Goal: Task Accomplishment & Management: Manage account settings

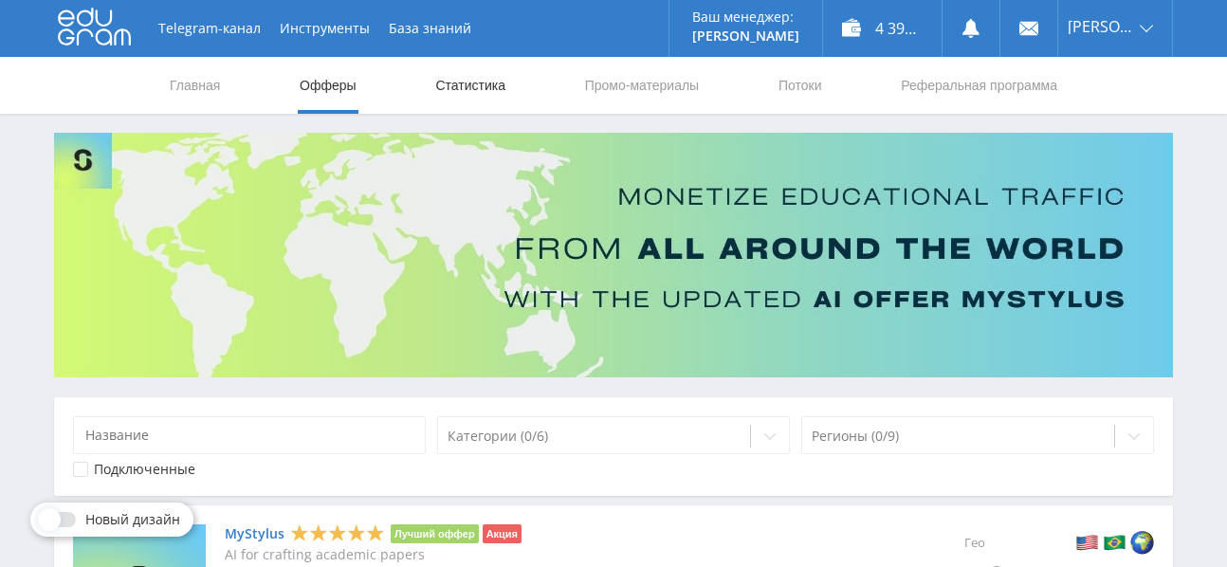
click at [478, 79] on link "Статистика" at bounding box center [471, 85] width 74 height 57
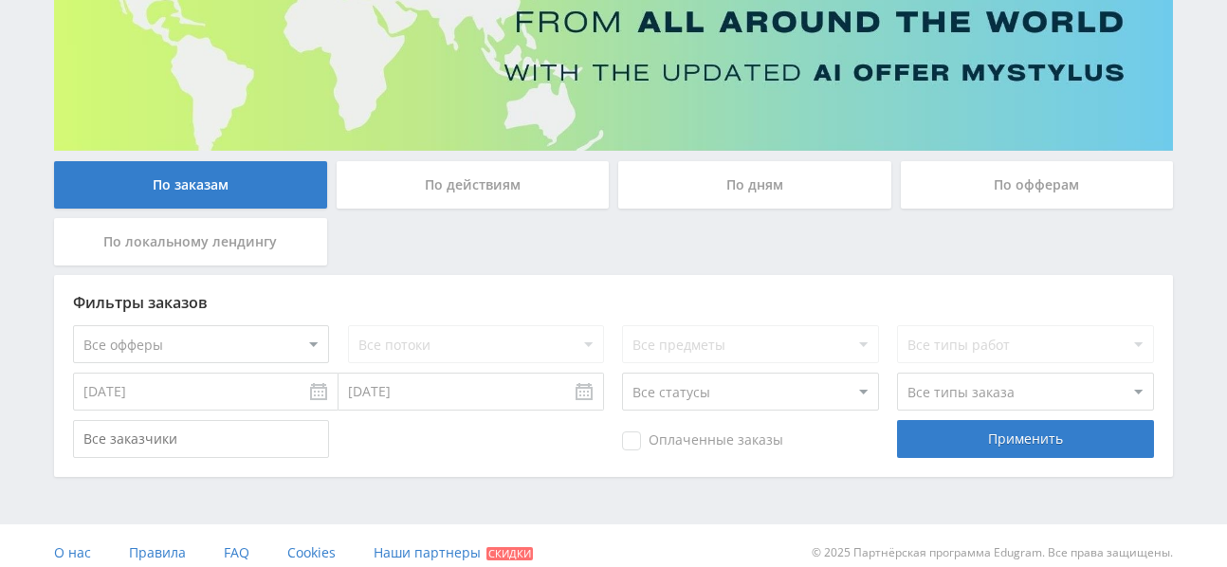
scroll to position [226, 0]
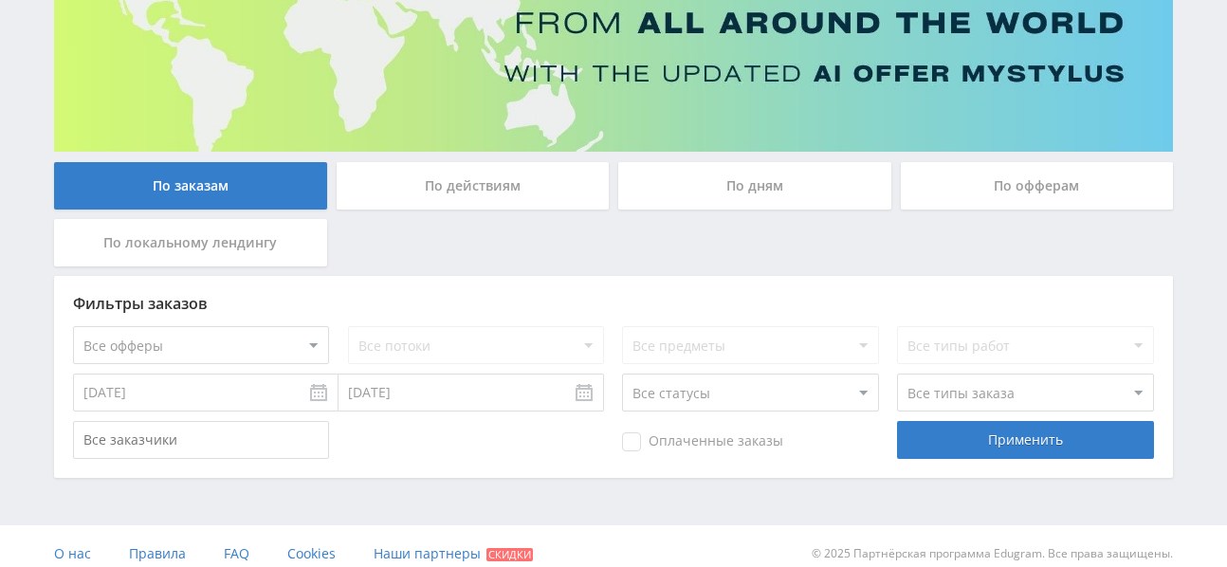
click at [481, 186] on div "По действиям" at bounding box center [473, 185] width 273 height 47
click at [0, 0] on input "По действиям" at bounding box center [0, 0] width 0 height 0
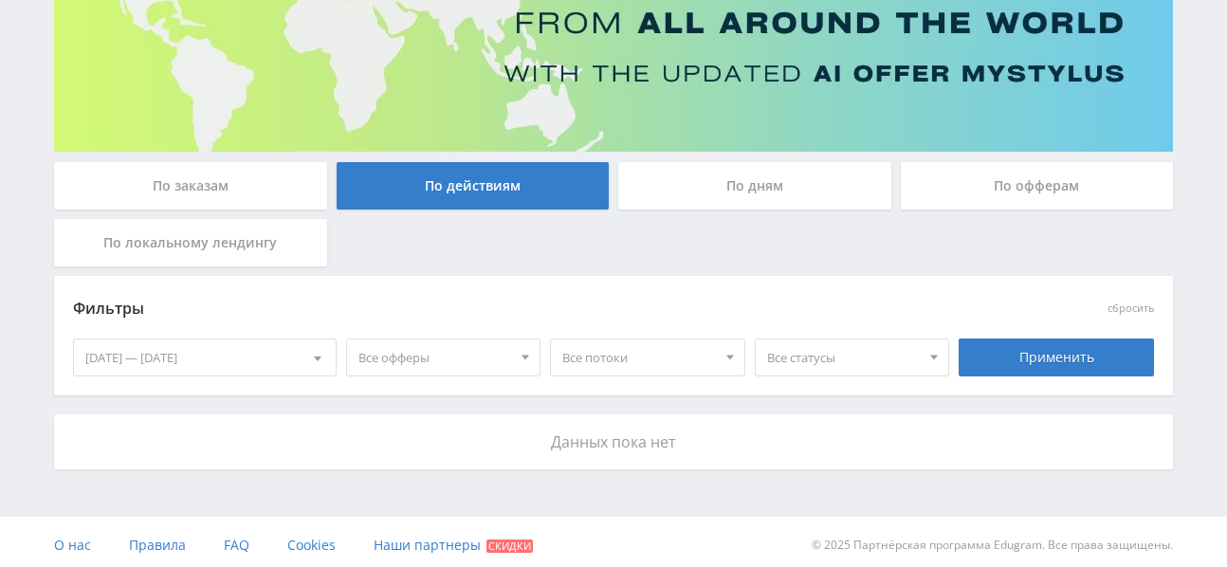
click at [956, 188] on div "По офферам" at bounding box center [1037, 185] width 273 height 47
click at [0, 0] on input "По офферам" at bounding box center [0, 0] width 0 height 0
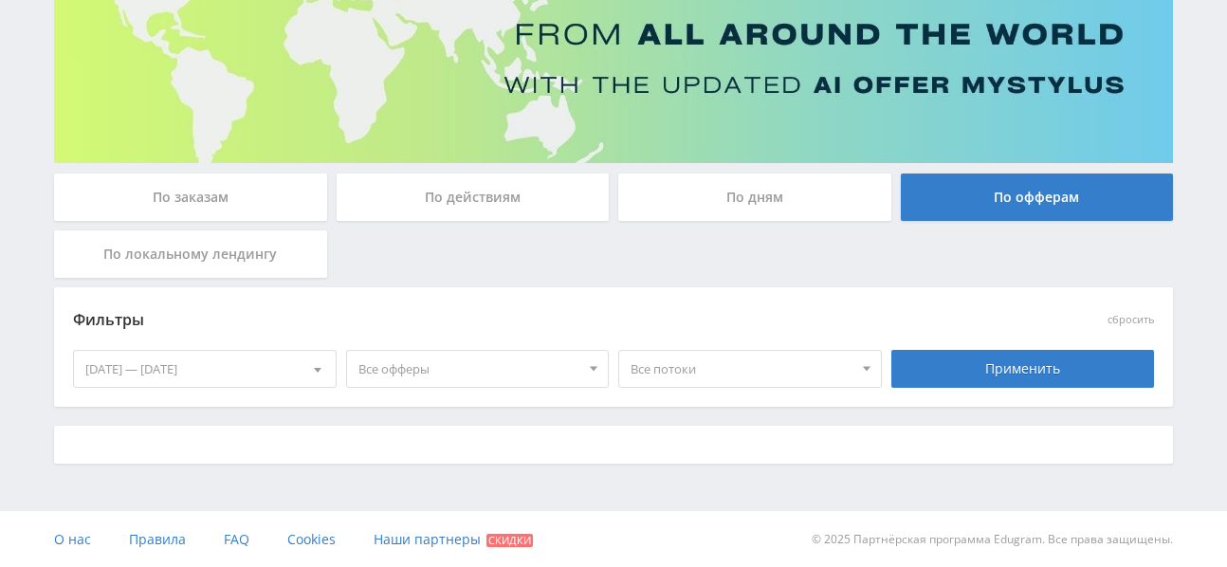
scroll to position [0, 0]
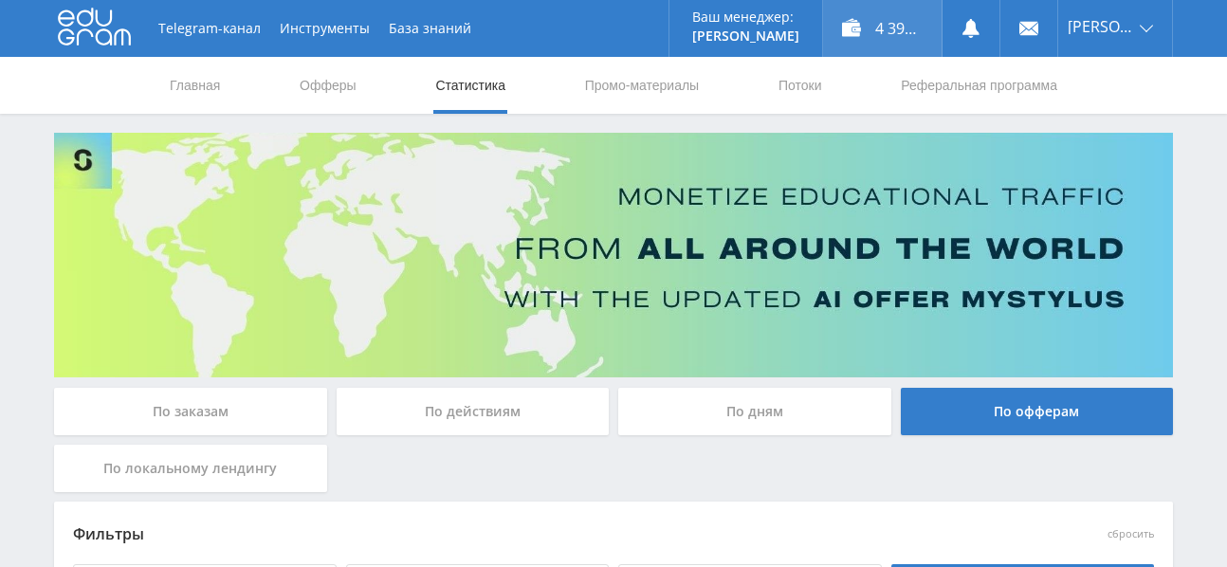
click at [904, 28] on div "4 392,00 ₽" at bounding box center [882, 28] width 119 height 57
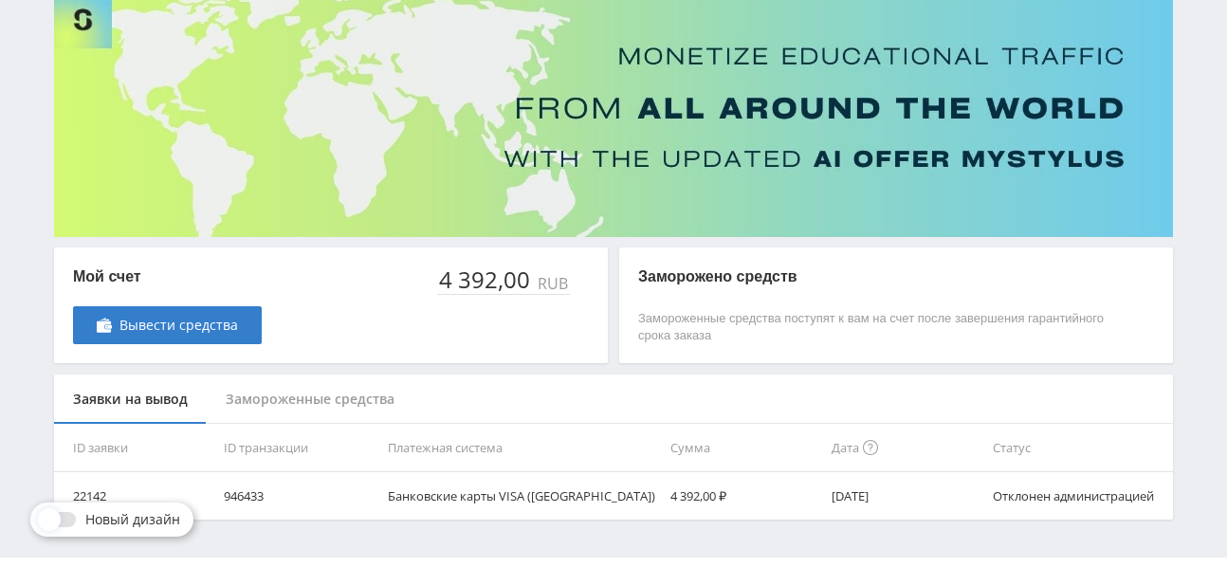
scroll to position [188, 0]
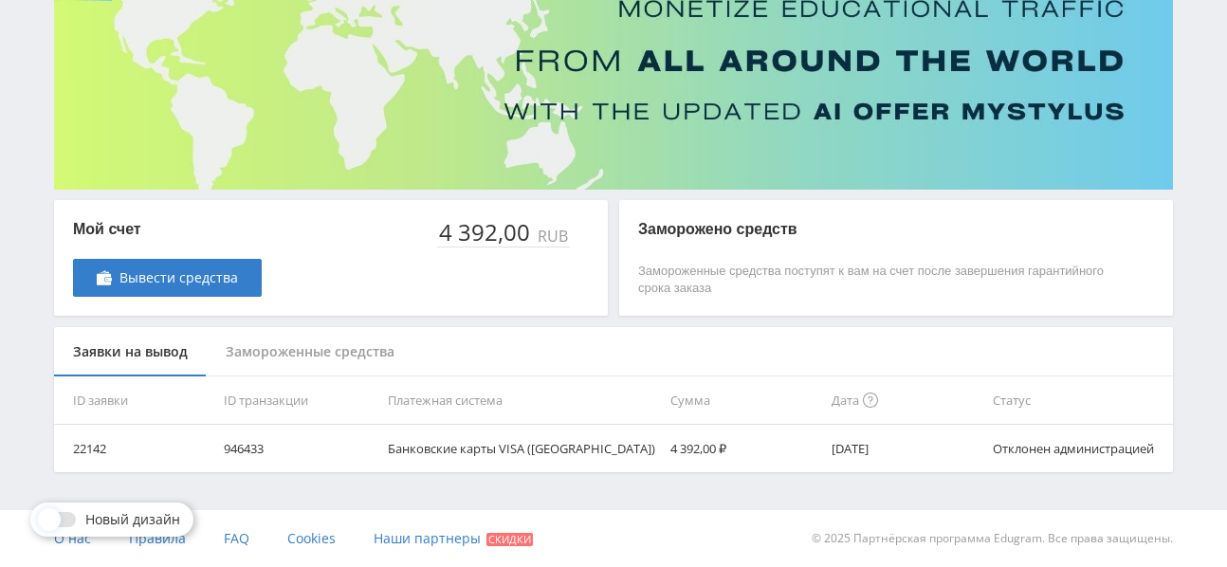
click at [323, 349] on div "Замороженные средства" at bounding box center [310, 352] width 207 height 50
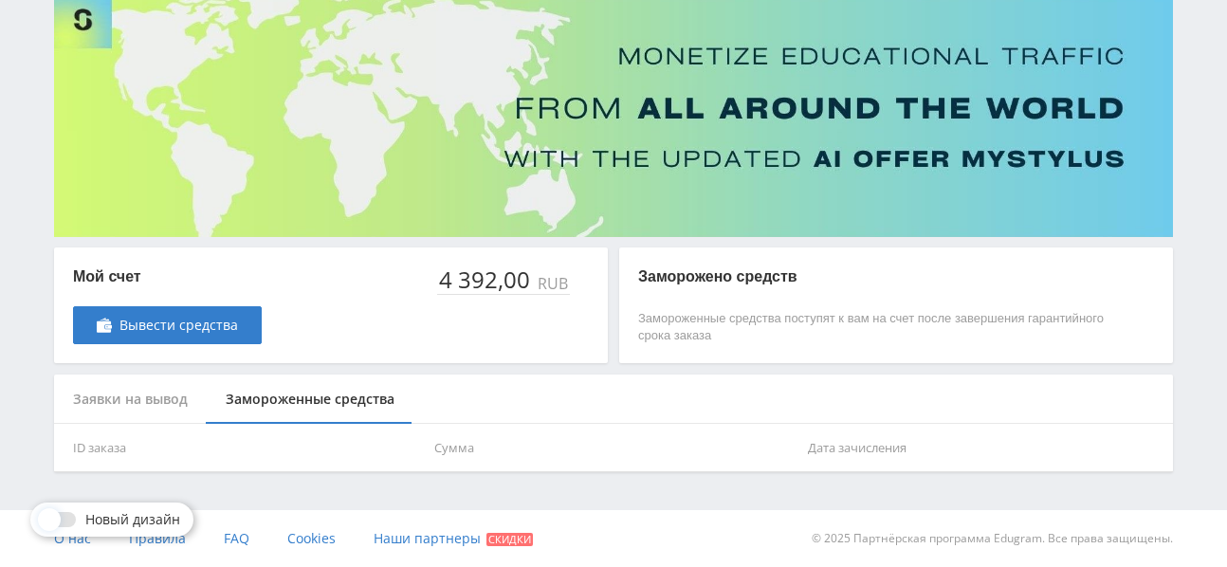
click at [170, 399] on div "Заявки на вывод" at bounding box center [130, 400] width 153 height 50
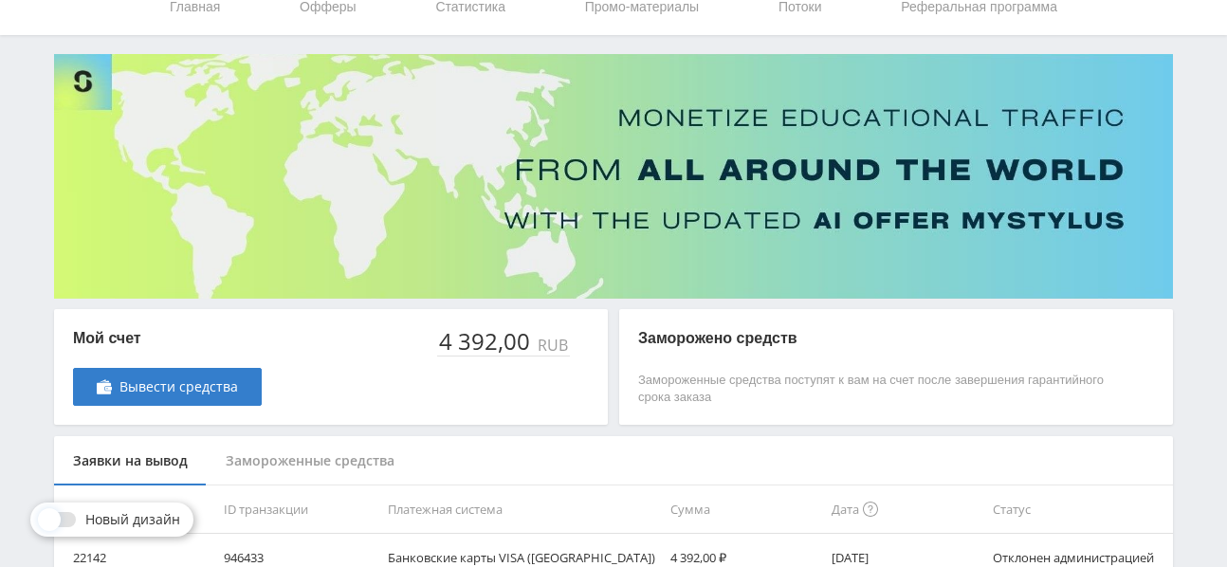
scroll to position [0, 0]
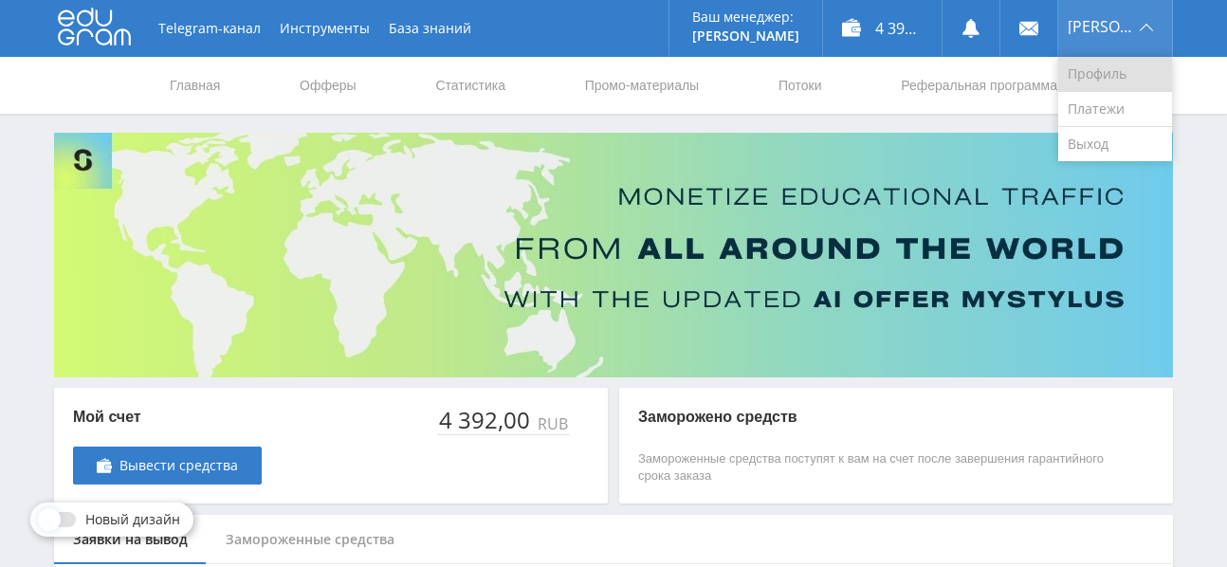
click at [1120, 71] on link "Профиль" at bounding box center [1116, 74] width 114 height 35
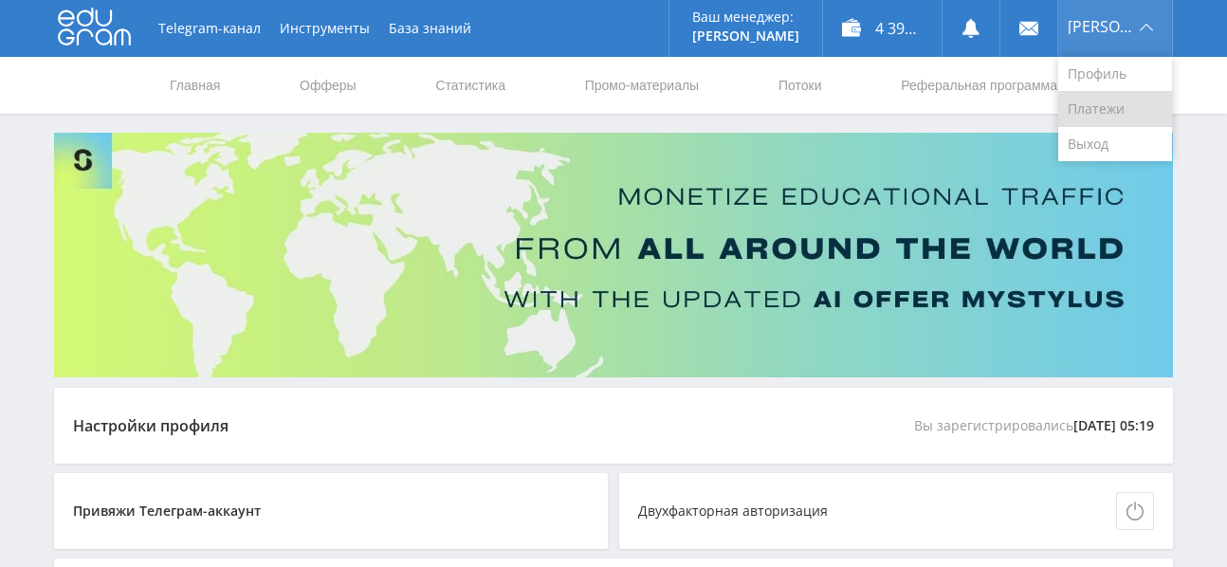
click at [1129, 103] on link "Платежи" at bounding box center [1116, 109] width 114 height 35
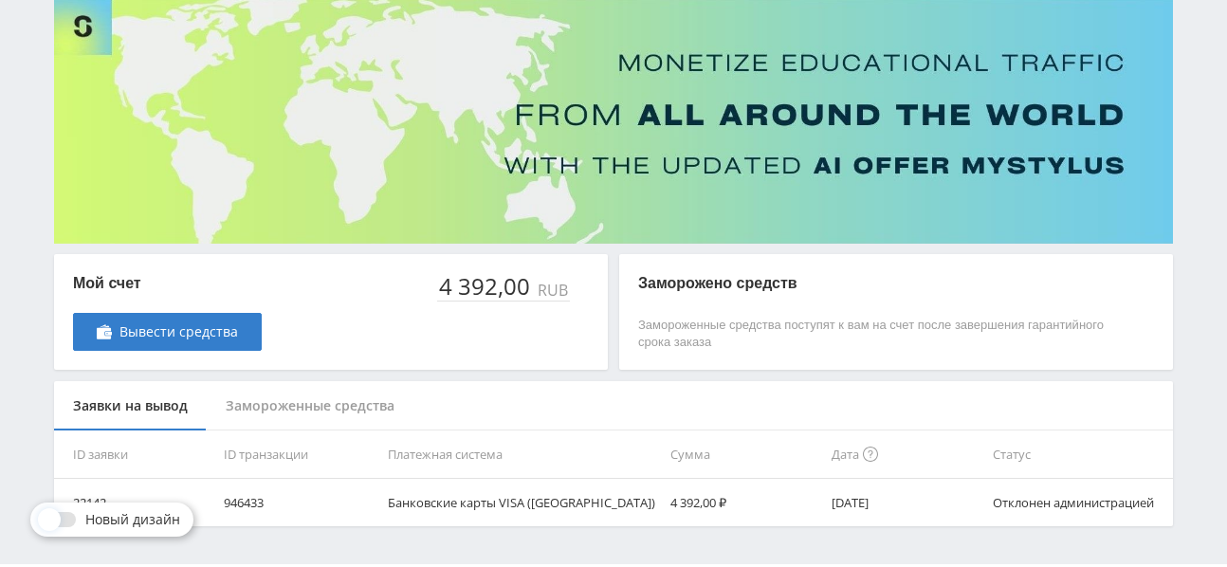
scroll to position [188, 0]
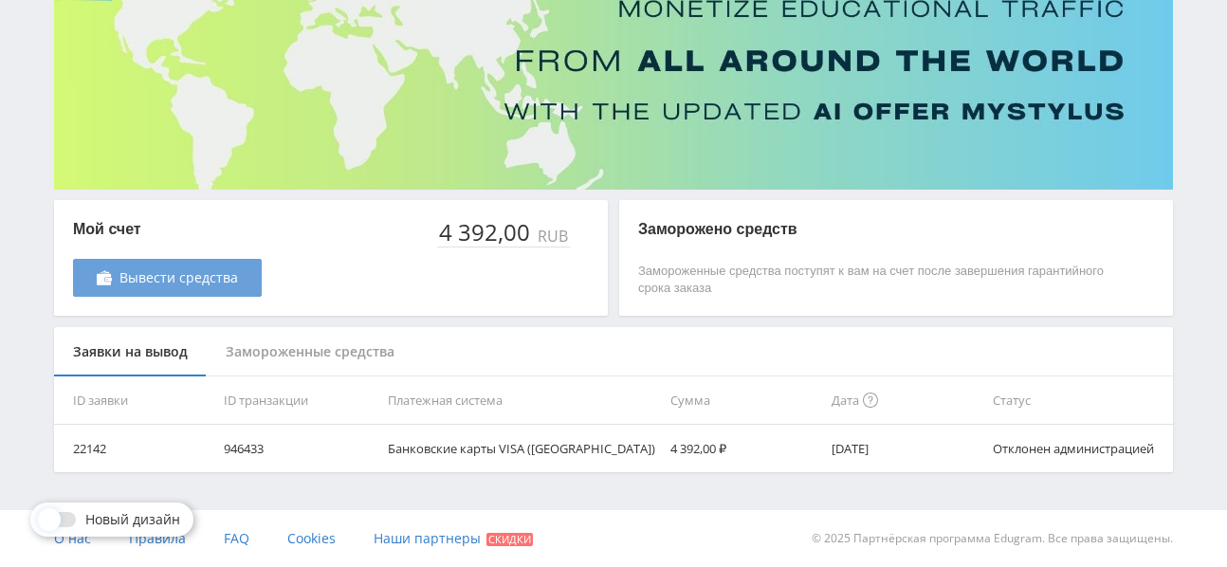
click at [224, 270] on span "Вывести средства" at bounding box center [179, 277] width 119 height 15
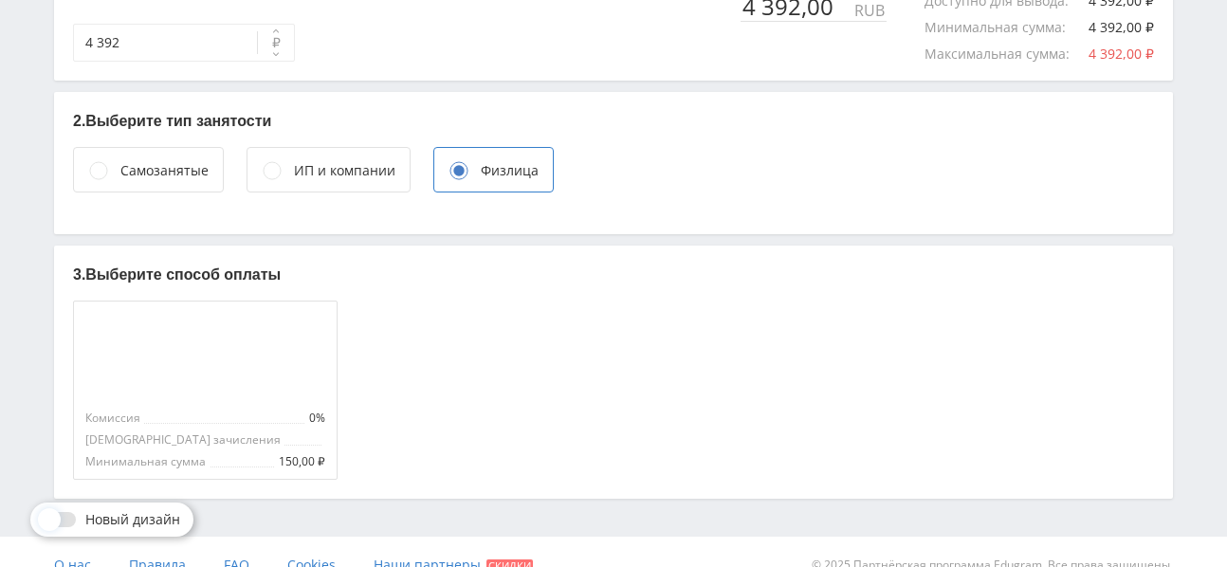
scroll to position [547, 0]
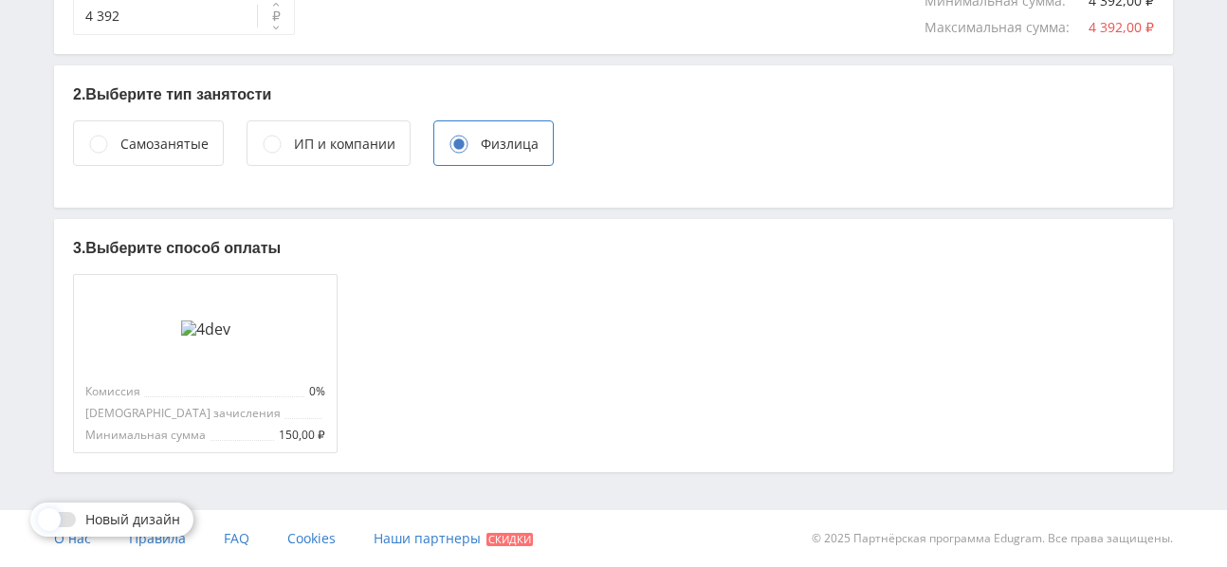
click at [66, 521] on div at bounding box center [59, 519] width 34 height 15
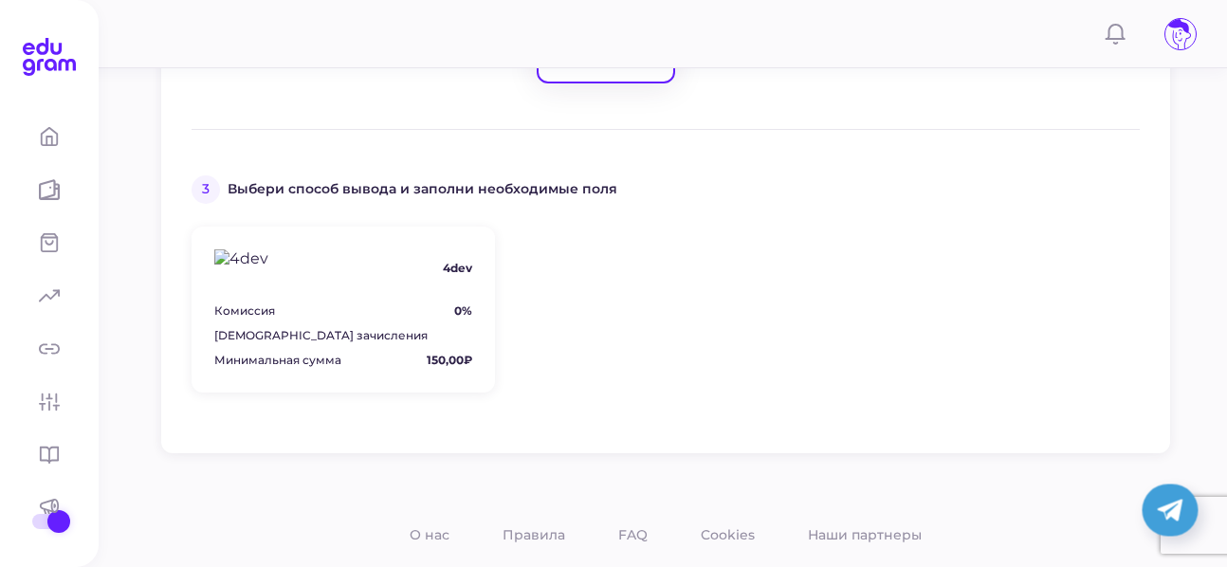
scroll to position [715, 0]
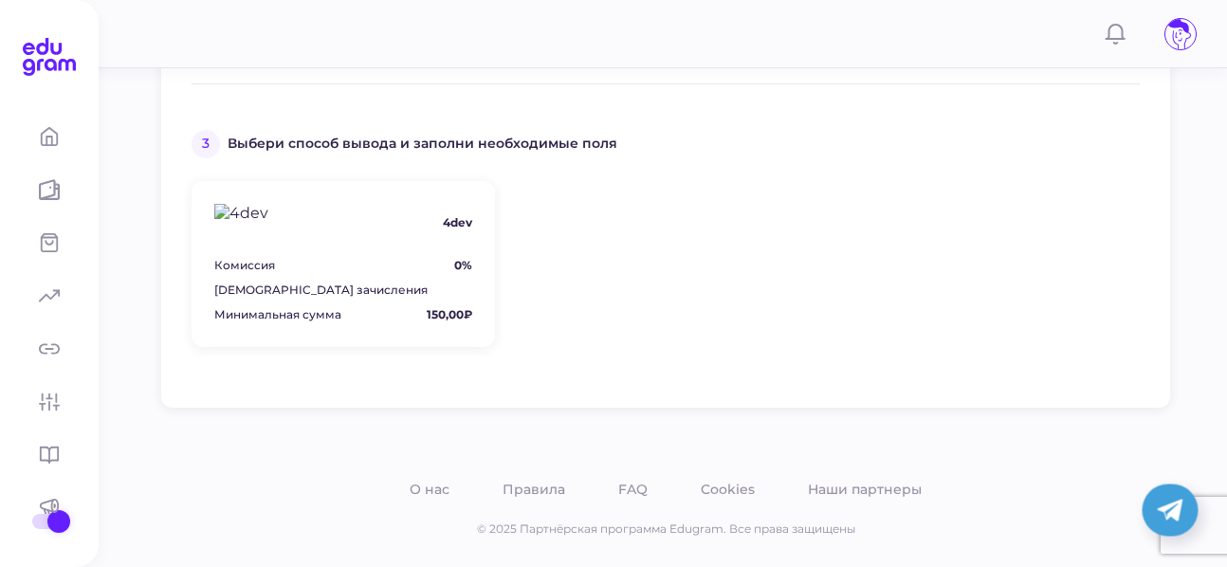
click at [371, 242] on div "4dev Комиссия 0% Срок зачисления Минимальная сумма 150,00₽" at bounding box center [344, 264] width 304 height 166
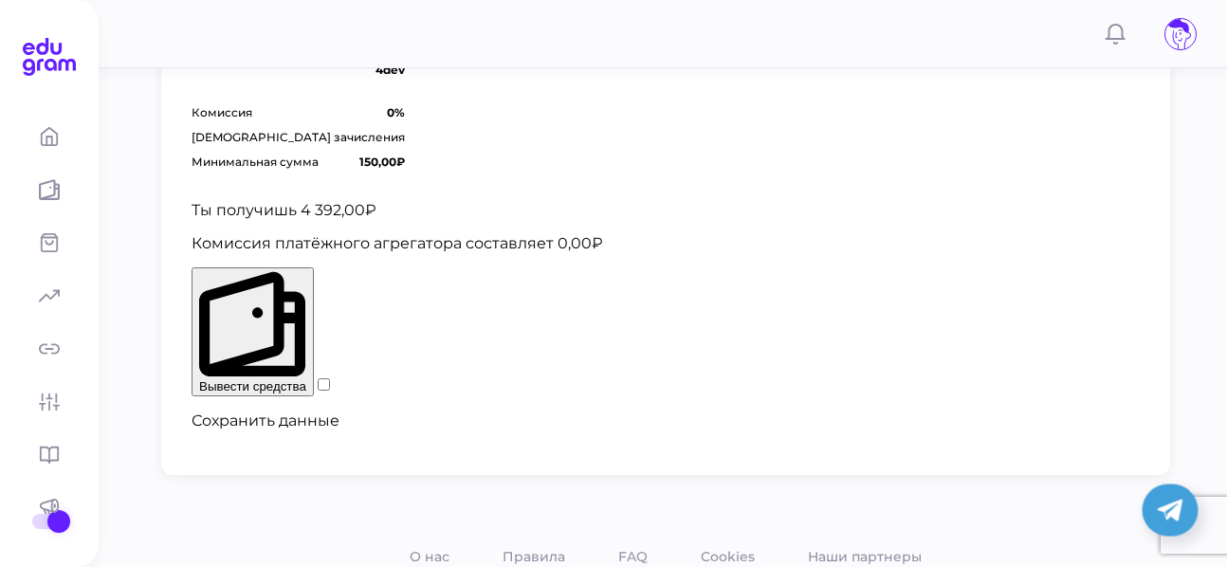
scroll to position [846, 0]
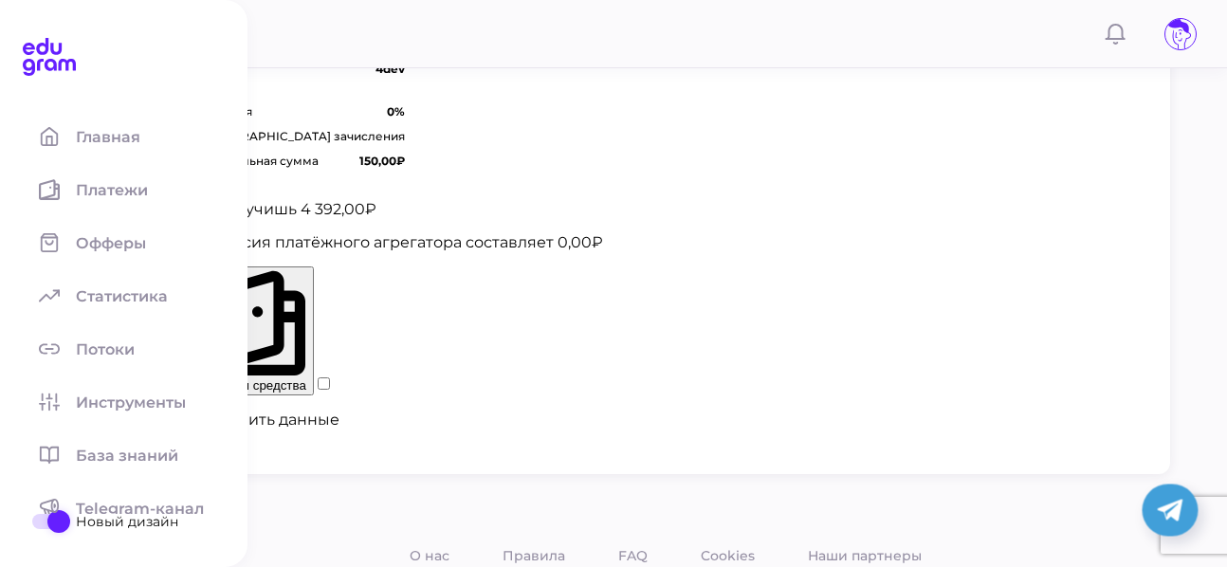
click at [48, 519] on span at bounding box center [58, 521] width 23 height 23
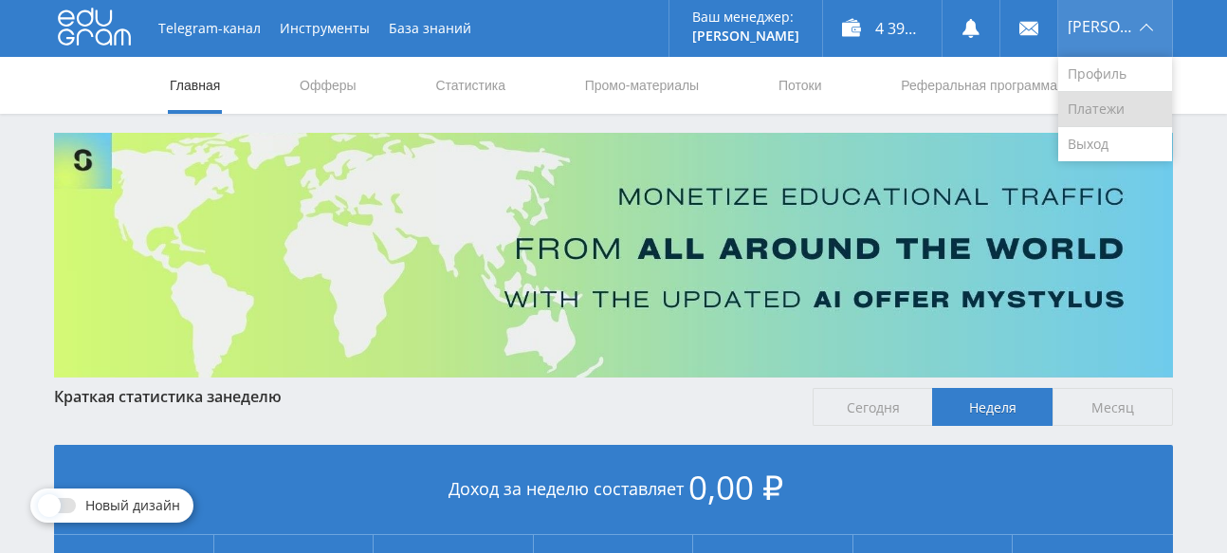
click at [1117, 105] on link "Платежи" at bounding box center [1116, 109] width 114 height 35
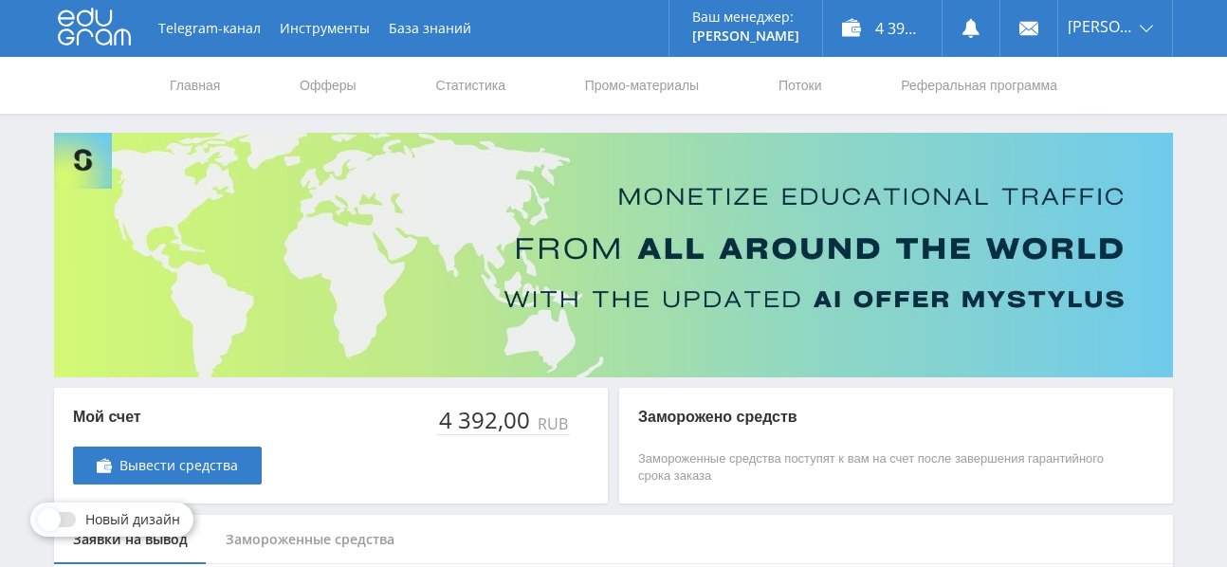
scroll to position [188, 0]
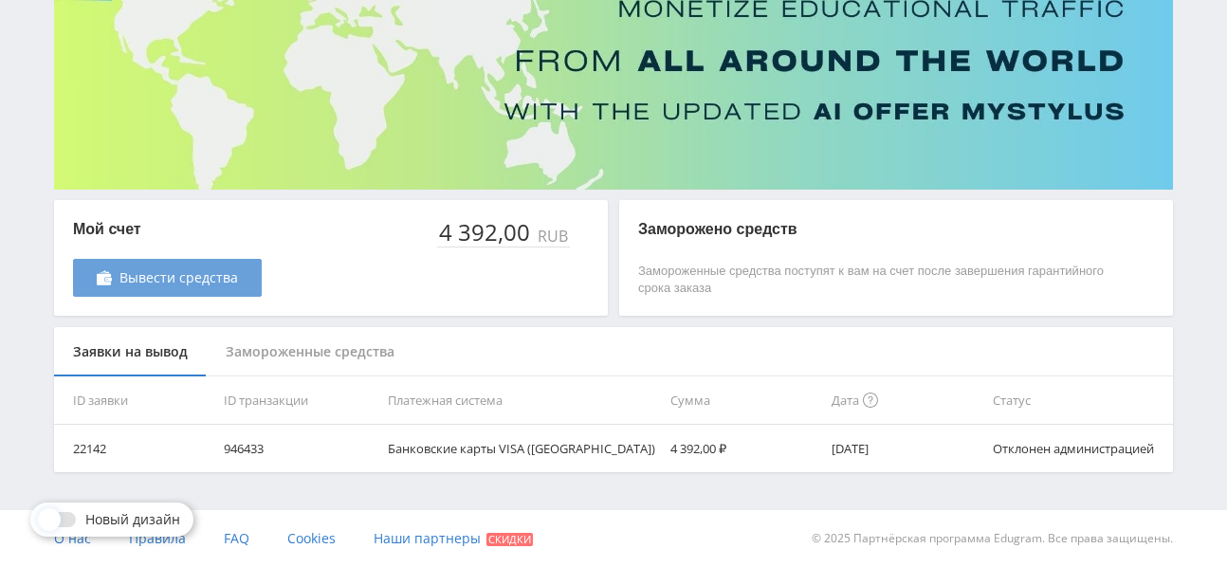
click at [170, 272] on span "Вывести средства" at bounding box center [179, 277] width 119 height 15
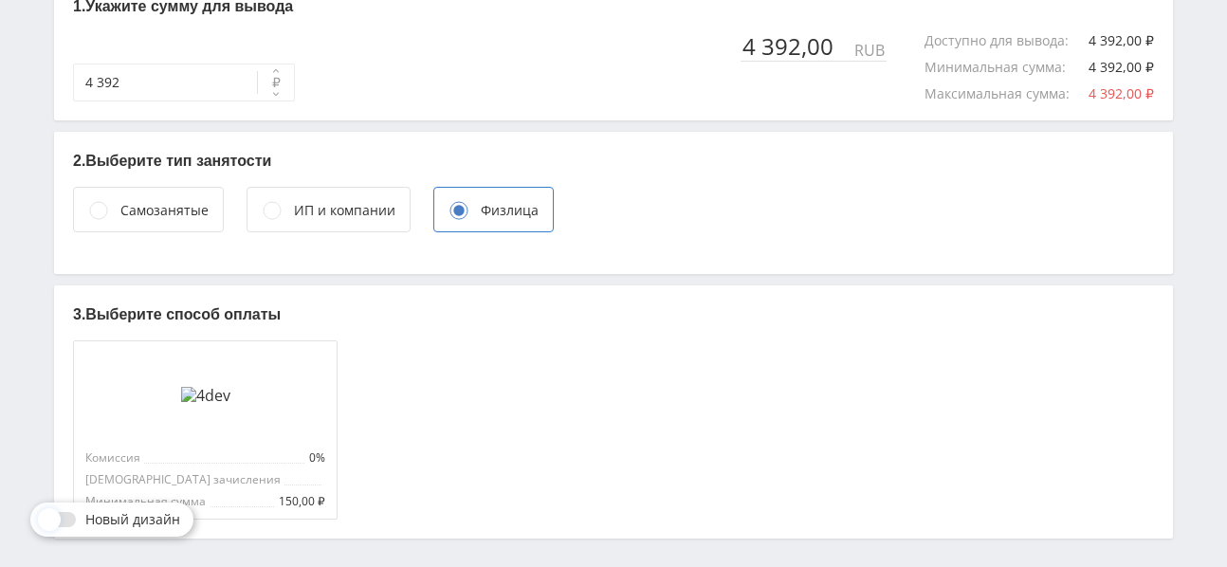
scroll to position [547, 0]
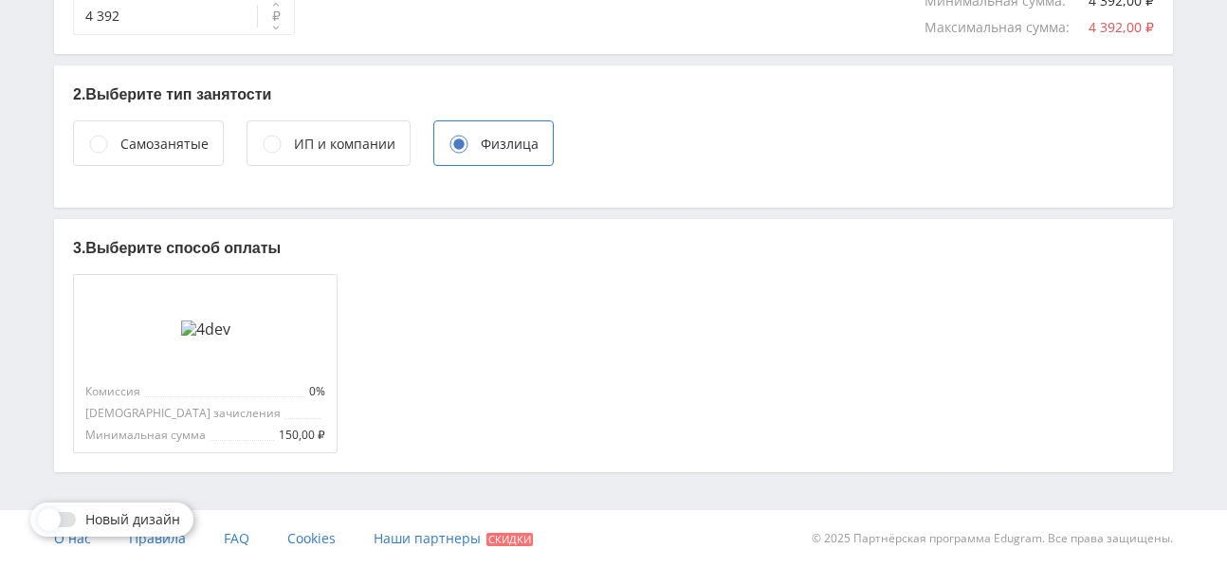
click at [268, 146] on circle at bounding box center [272, 144] width 17 height 17
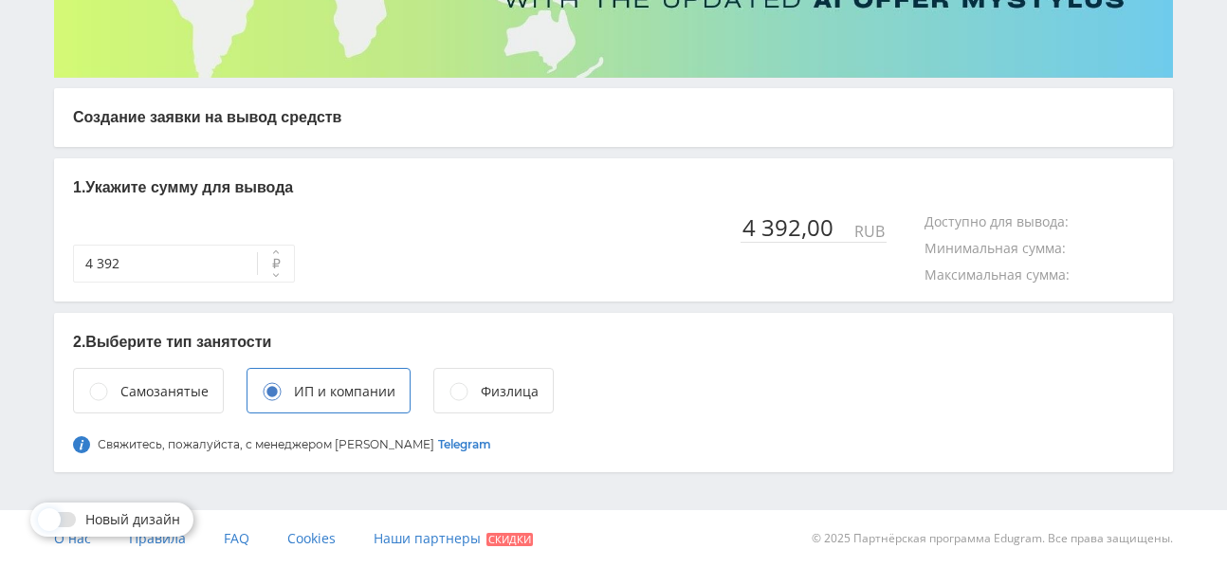
scroll to position [300, 0]
click at [96, 389] on circle at bounding box center [98, 391] width 17 height 17
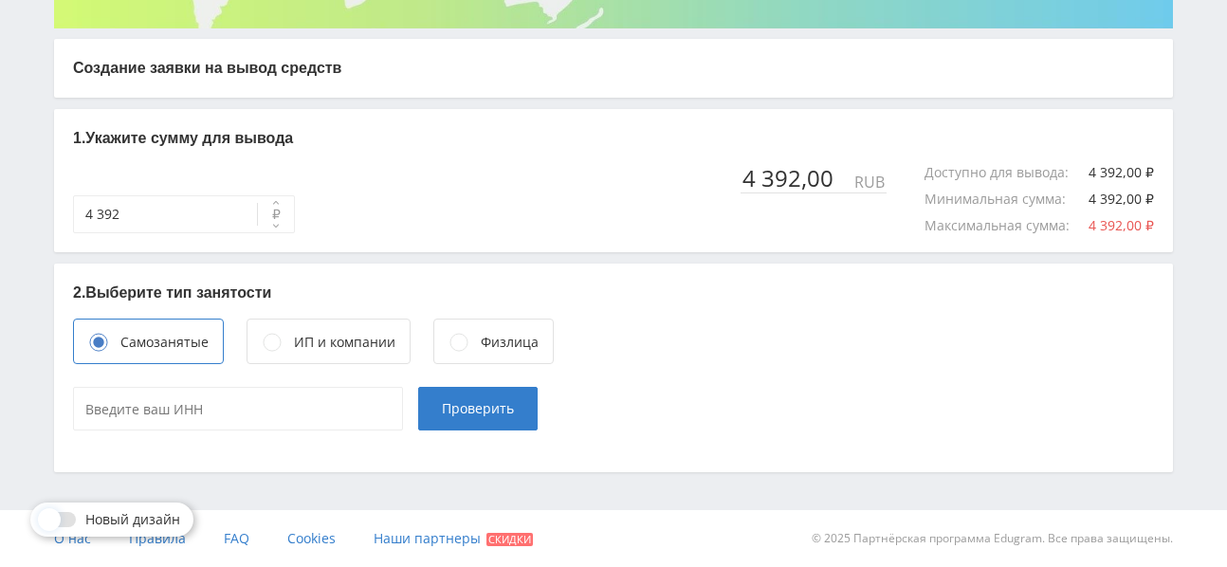
click at [452, 339] on circle at bounding box center [459, 342] width 17 height 17
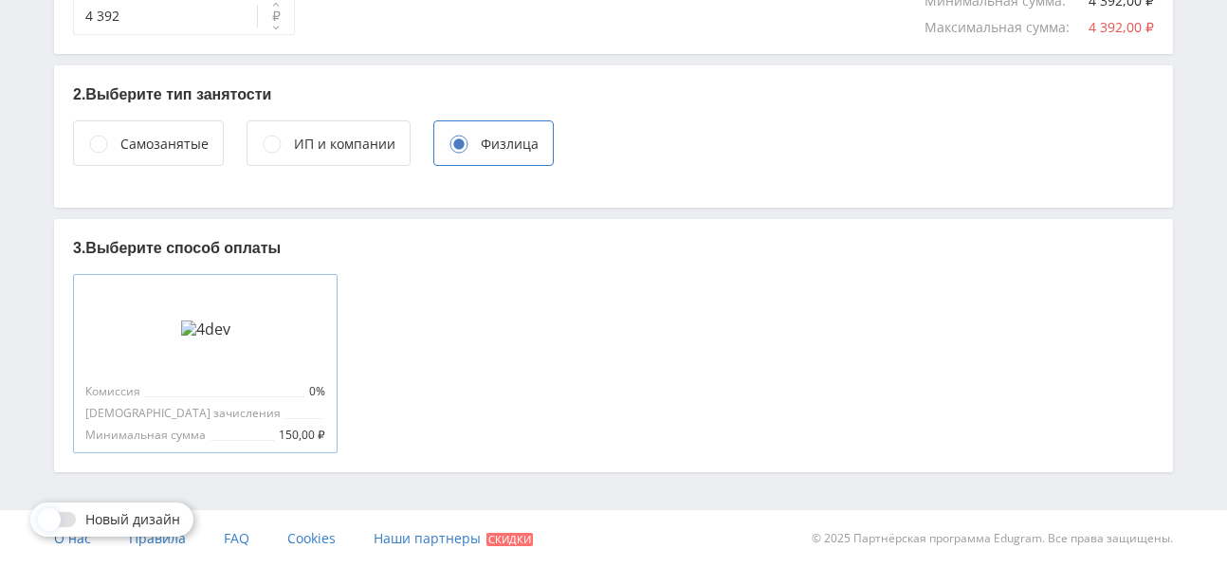
click at [243, 345] on div at bounding box center [205, 328] width 240 height 85
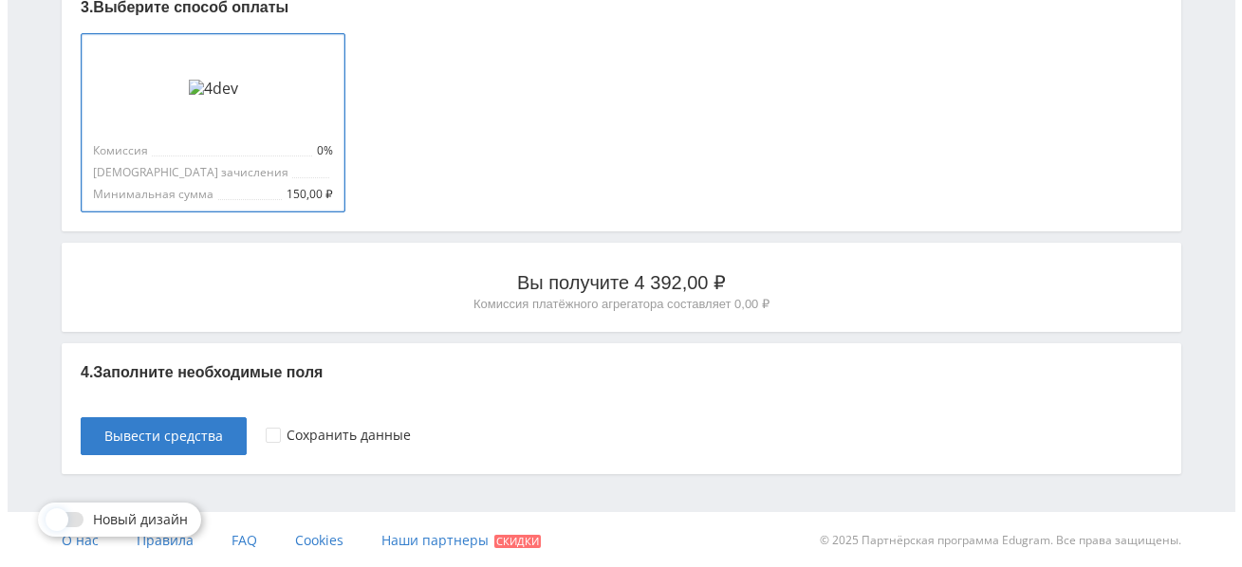
scroll to position [790, 0]
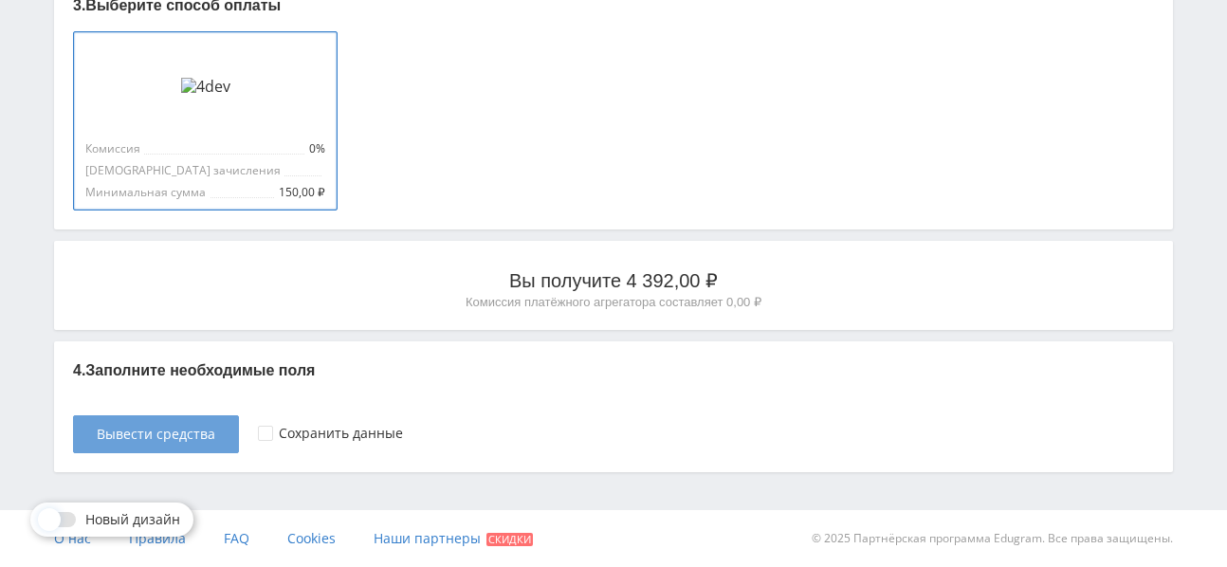
click at [184, 436] on span "Вывести средства" at bounding box center [156, 434] width 119 height 15
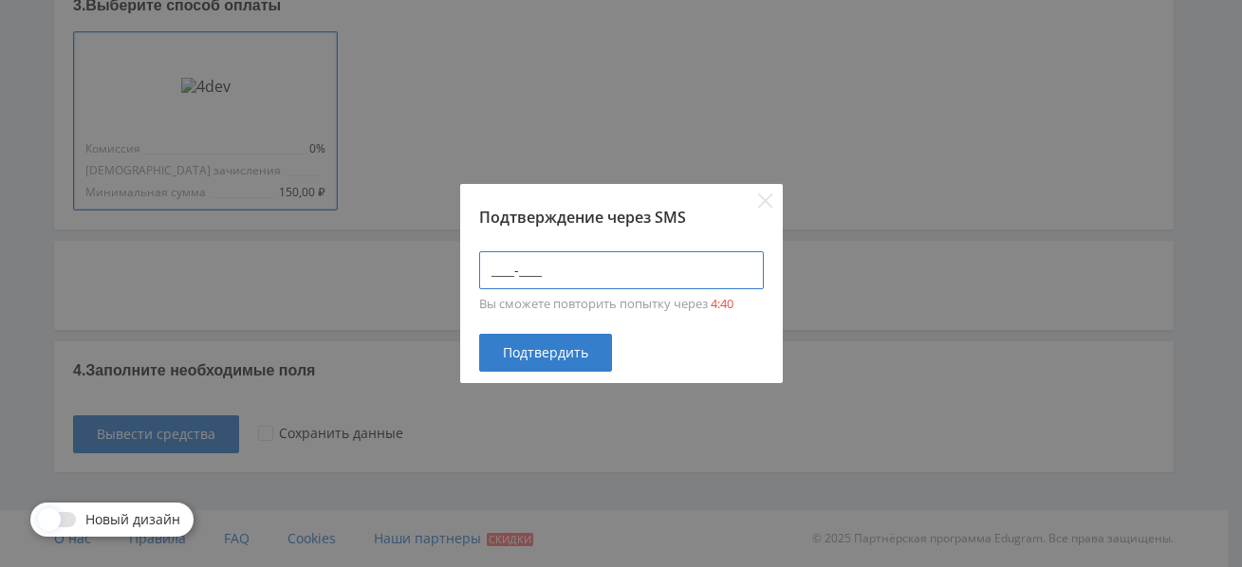
click at [518, 264] on input "____-____" at bounding box center [621, 270] width 285 height 38
type input "5457-3898"
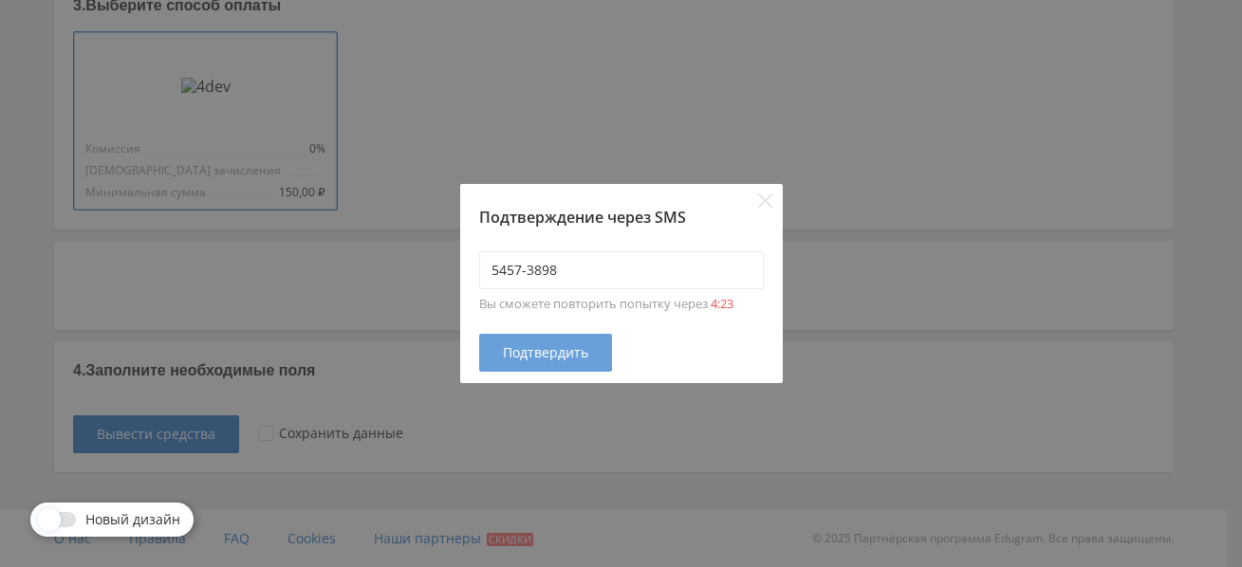
click at [551, 358] on span "Подтвердить" at bounding box center [545, 352] width 85 height 15
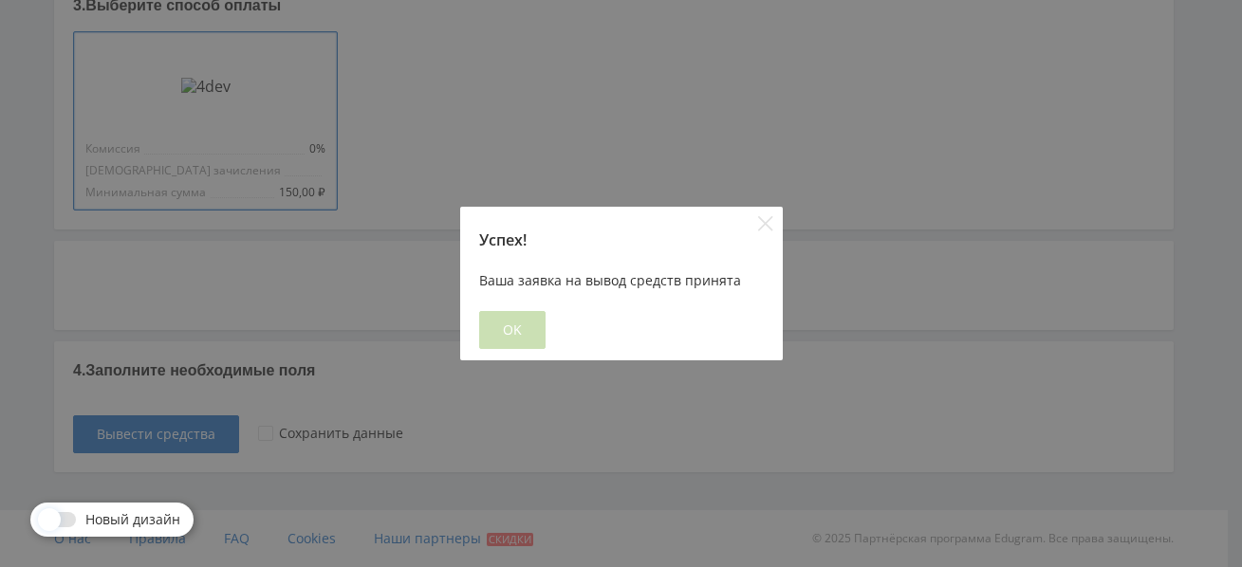
click at [527, 332] on button "OK" at bounding box center [512, 330] width 66 height 38
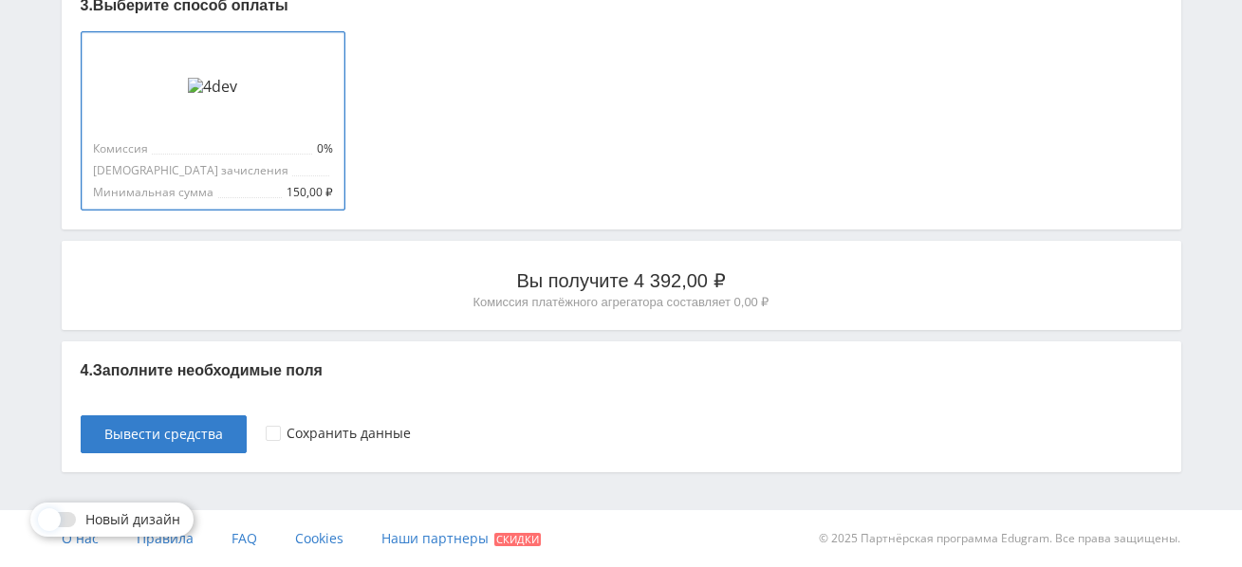
scroll to position [0, 0]
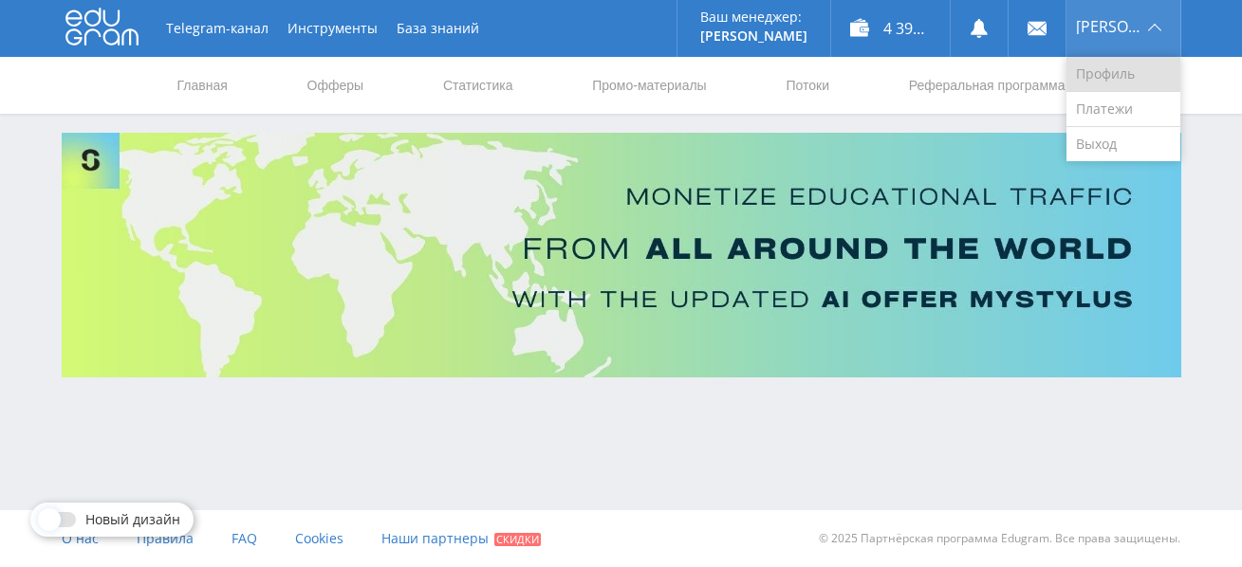
click at [1133, 67] on link "Профиль" at bounding box center [1123, 74] width 114 height 35
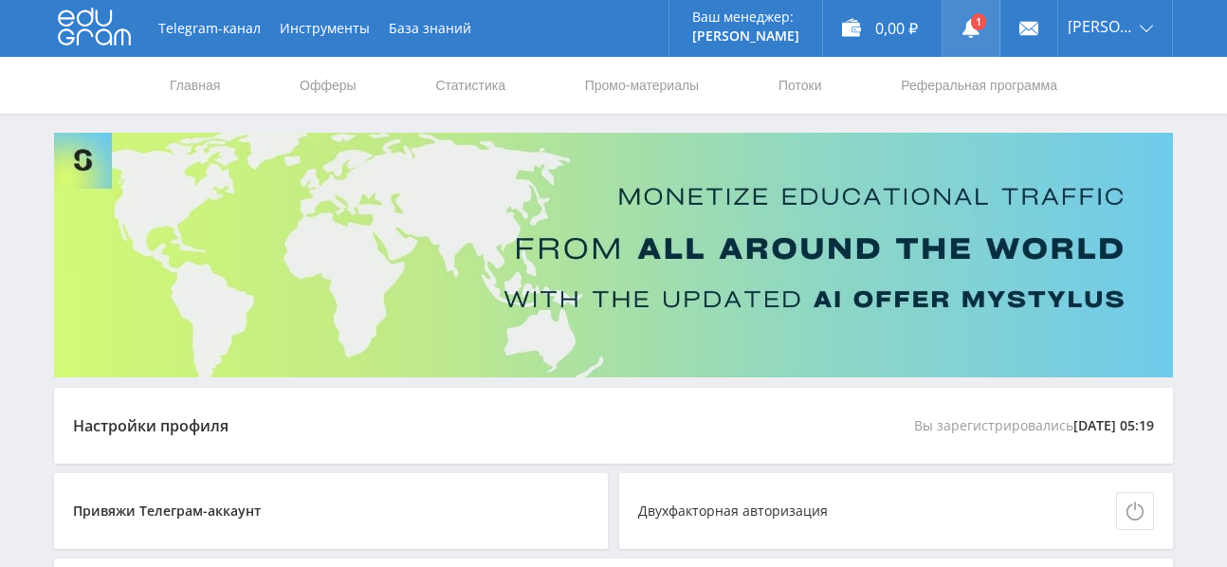
click at [983, 28] on link at bounding box center [971, 28] width 57 height 57
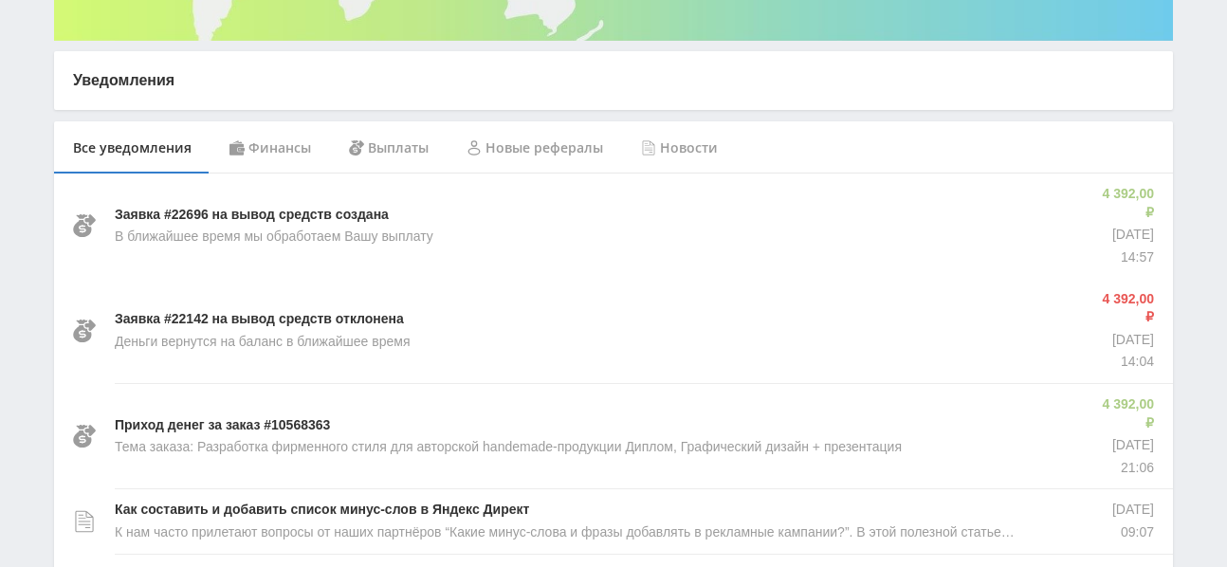
scroll to position [327, 0]
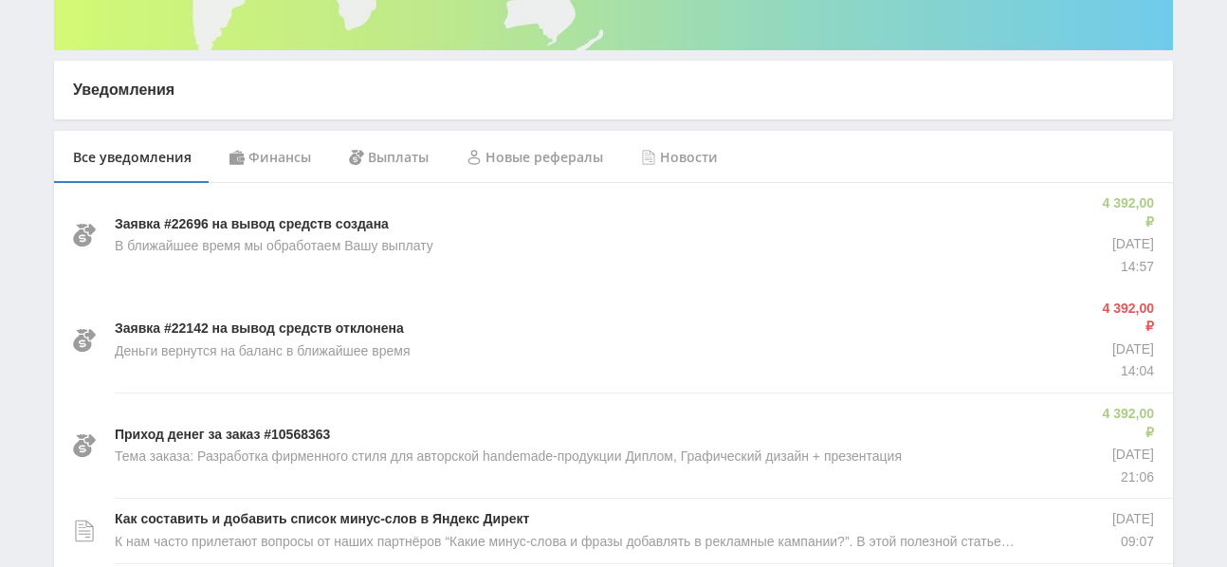
click at [293, 157] on div "Финансы" at bounding box center [271, 157] width 120 height 53
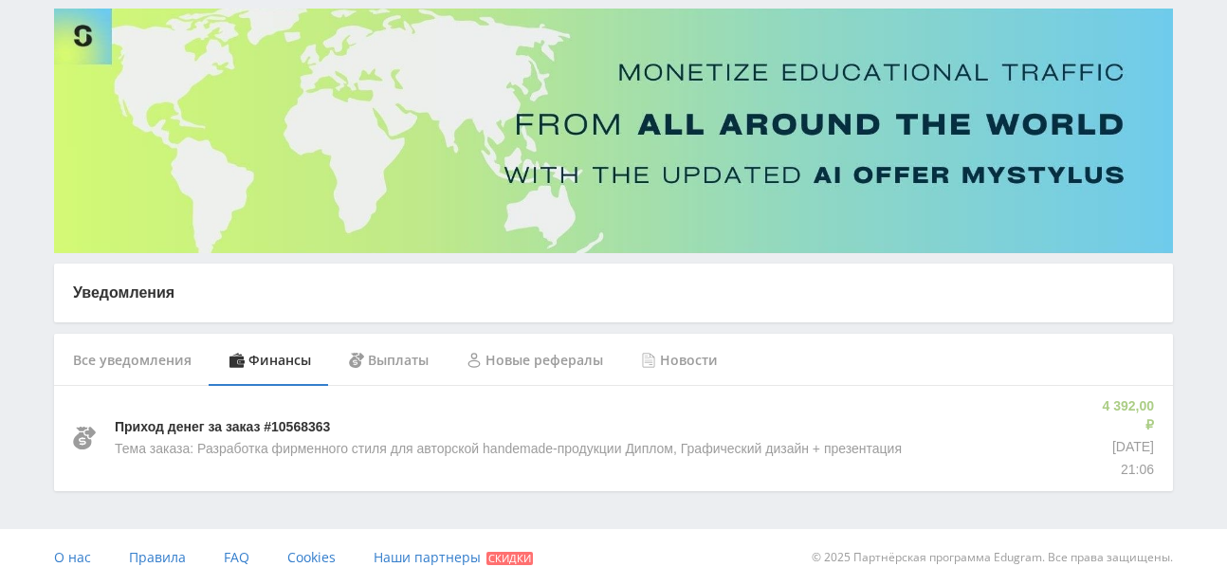
click at [388, 360] on div "Выплаты" at bounding box center [389, 360] width 118 height 53
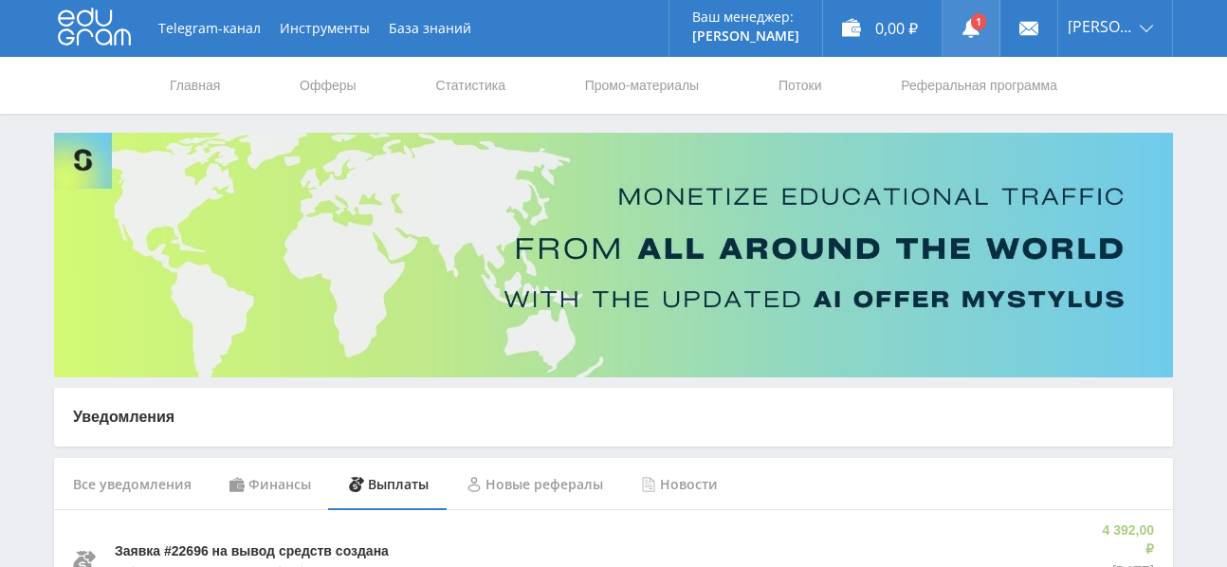
click at [980, 24] on link at bounding box center [971, 28] width 57 height 57
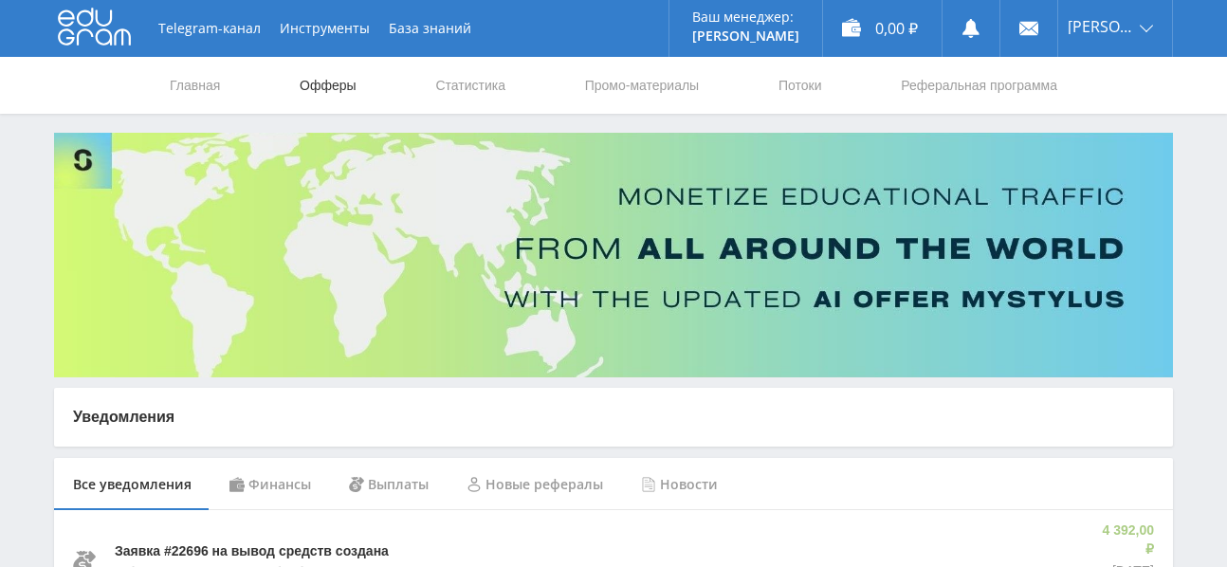
click at [321, 81] on link "Офферы" at bounding box center [328, 85] width 61 height 57
